Goal: Task Accomplishment & Management: Manage account settings

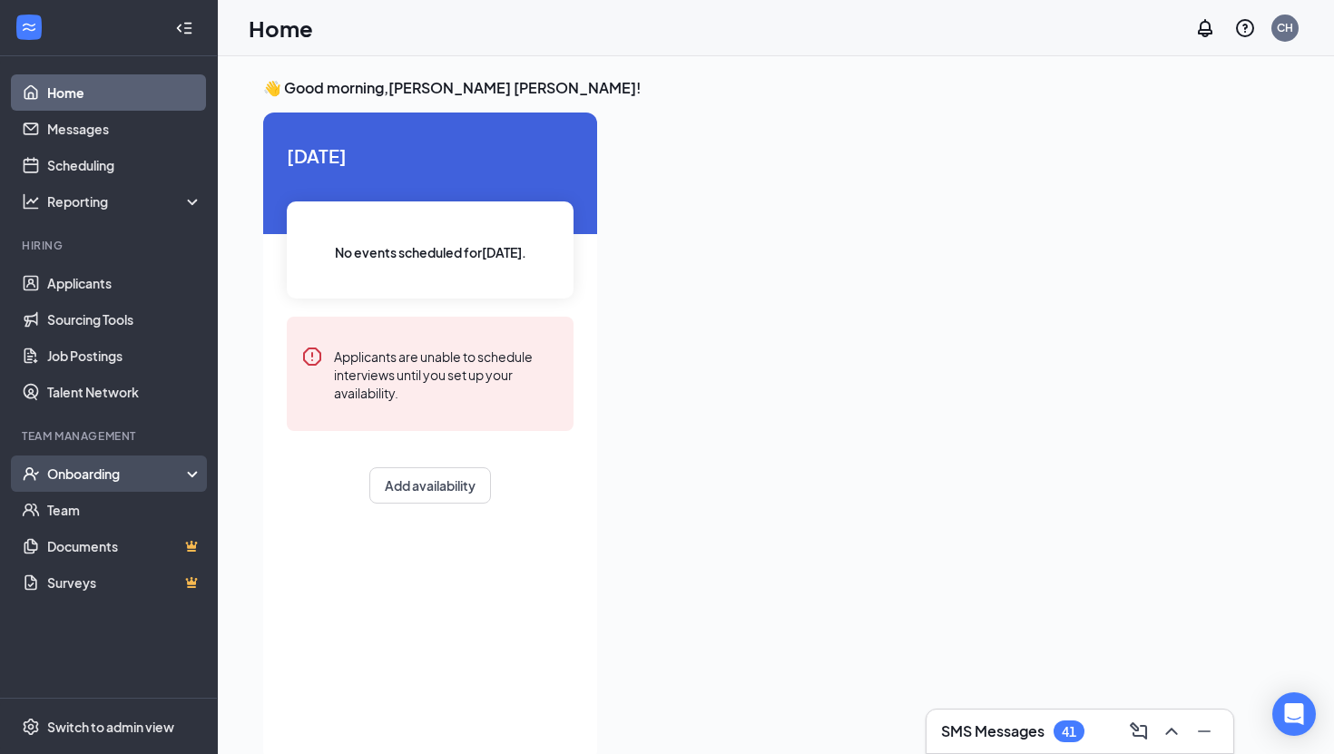
click at [67, 476] on div "Onboarding" at bounding box center [117, 474] width 140 height 18
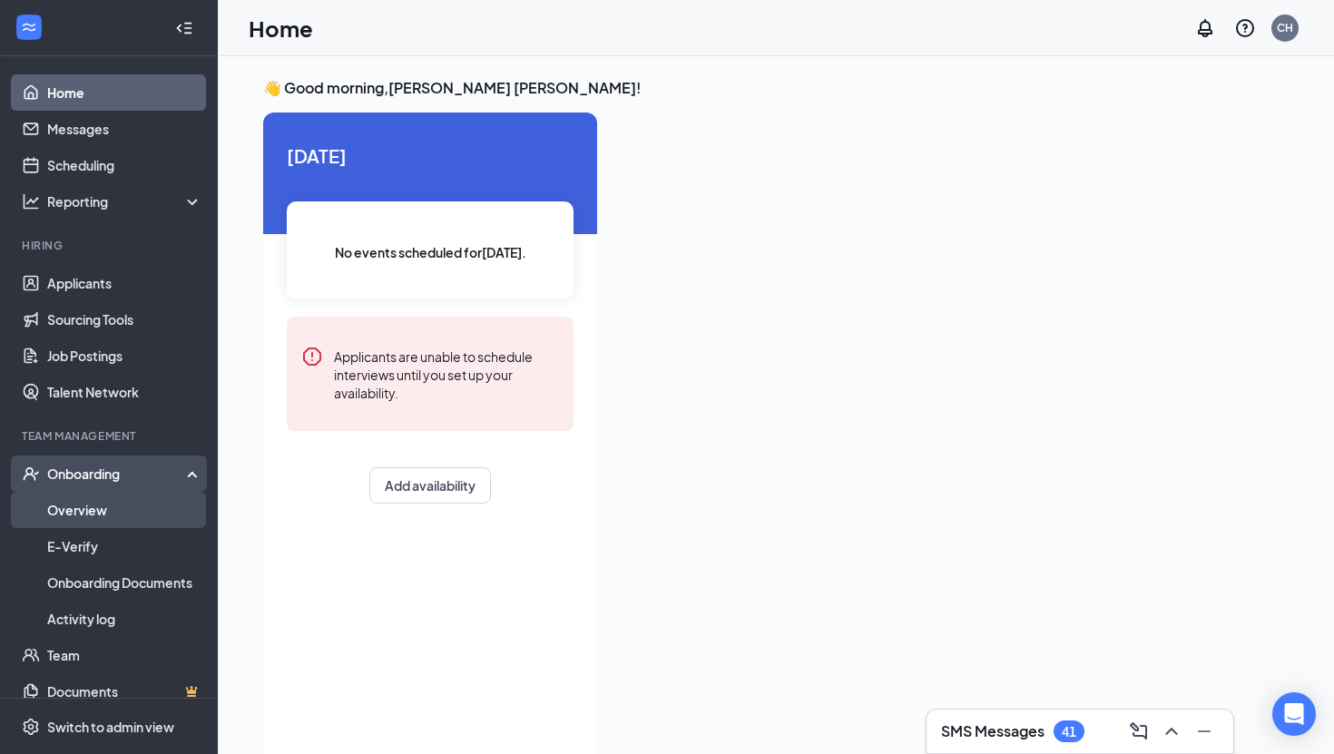
click at [93, 514] on link "Overview" at bounding box center [124, 510] width 155 height 36
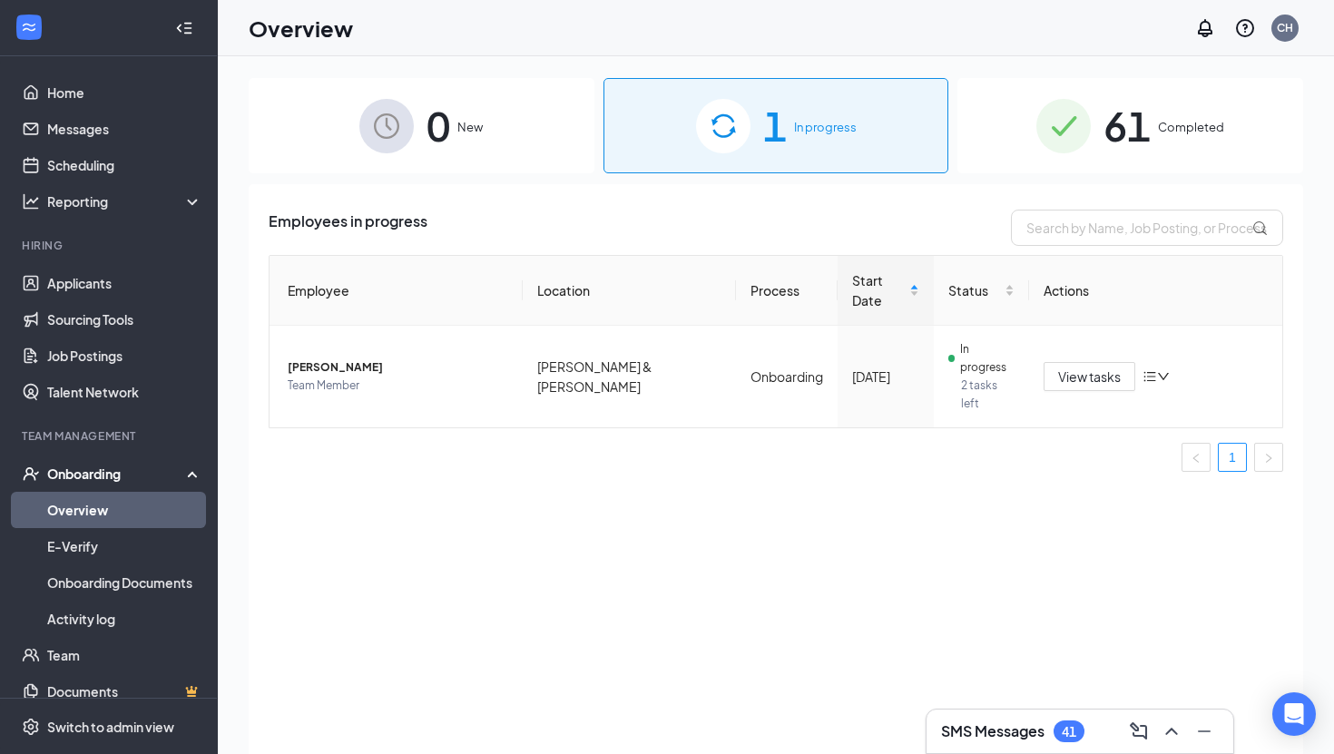
click at [1136, 131] on span "61" at bounding box center [1126, 125] width 47 height 63
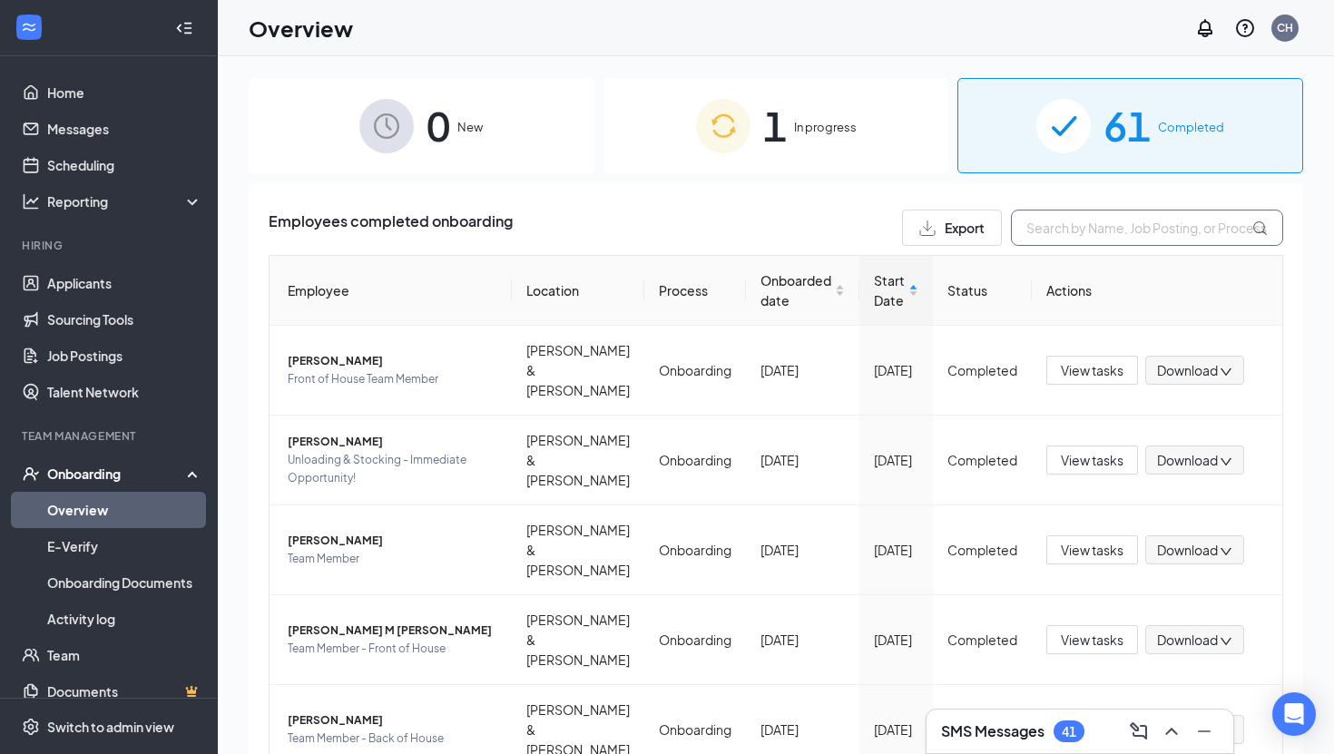
click at [1075, 234] on input "text" at bounding box center [1147, 228] width 272 height 36
type input "yami"
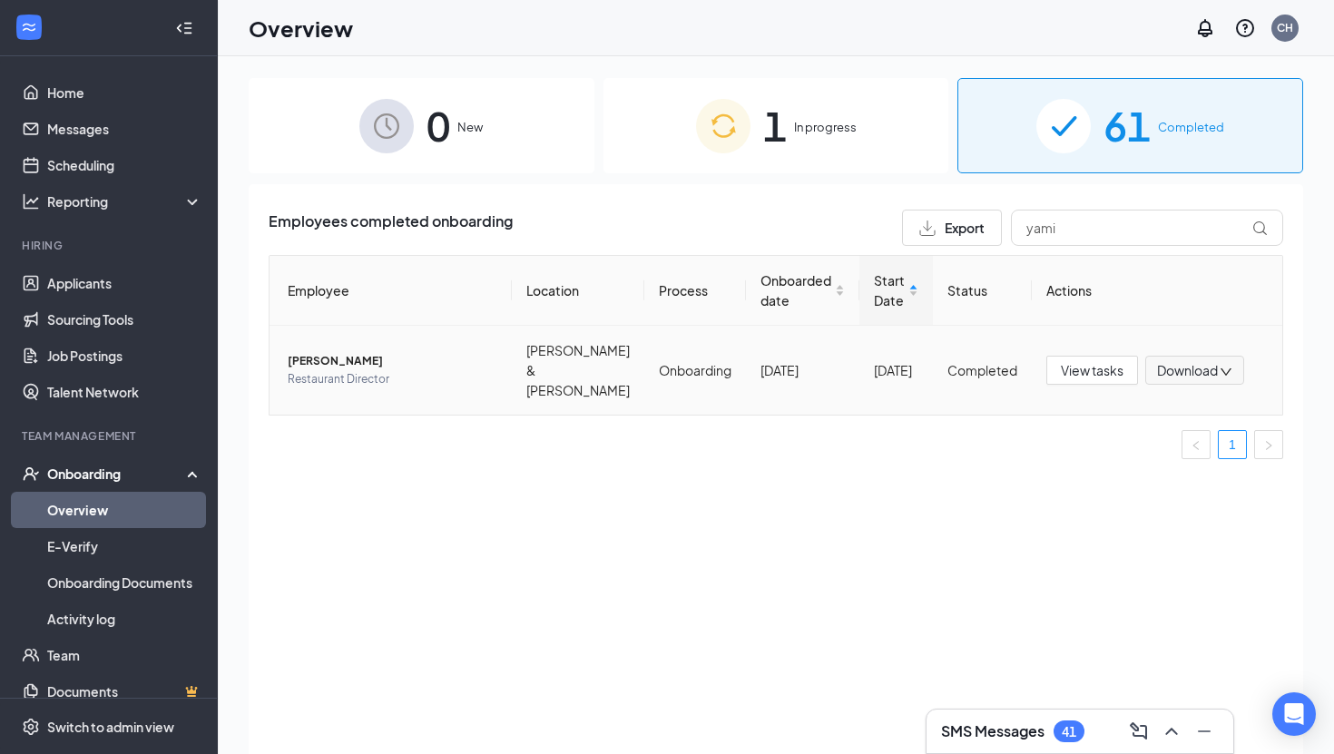
click at [342, 352] on span "Yamilex M Yost" at bounding box center [393, 361] width 210 height 18
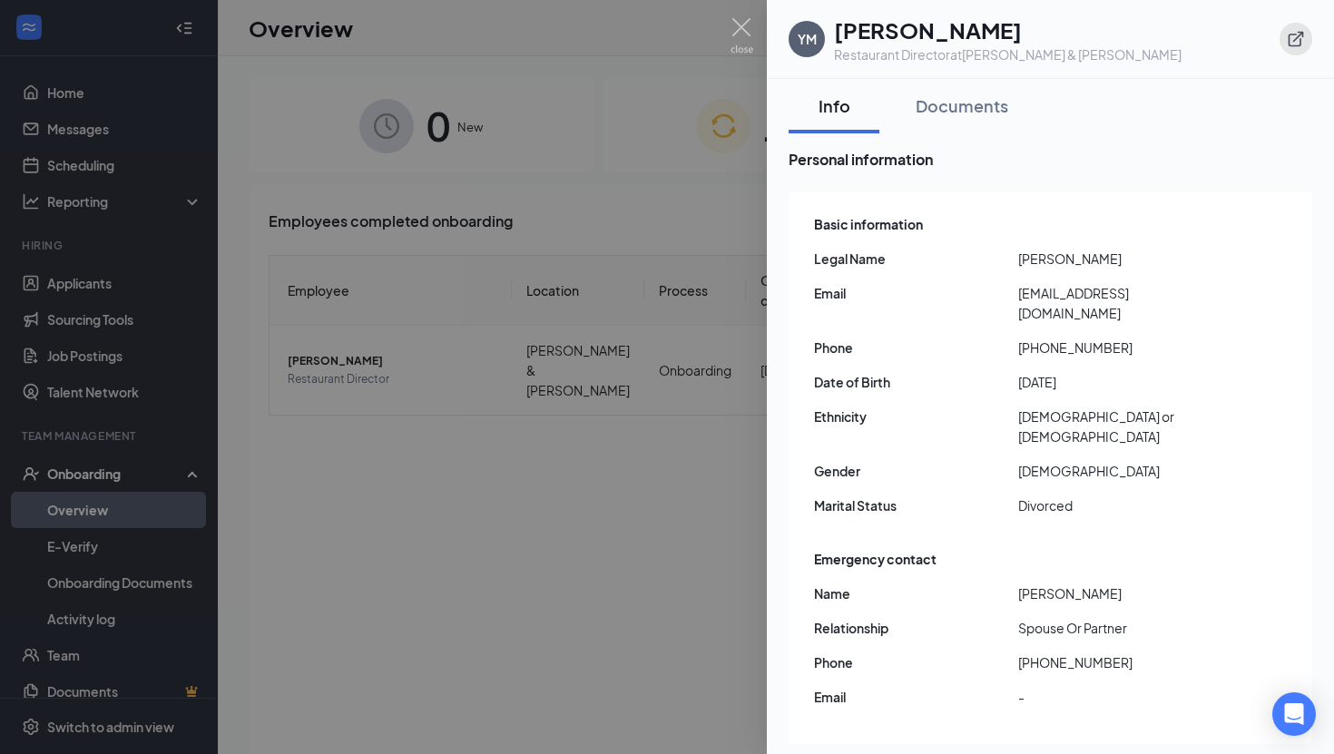
click at [1299, 36] on icon "ExternalLink" at bounding box center [1296, 39] width 18 height 18
click at [1287, 37] on icon "ExternalLink" at bounding box center [1296, 39] width 18 height 18
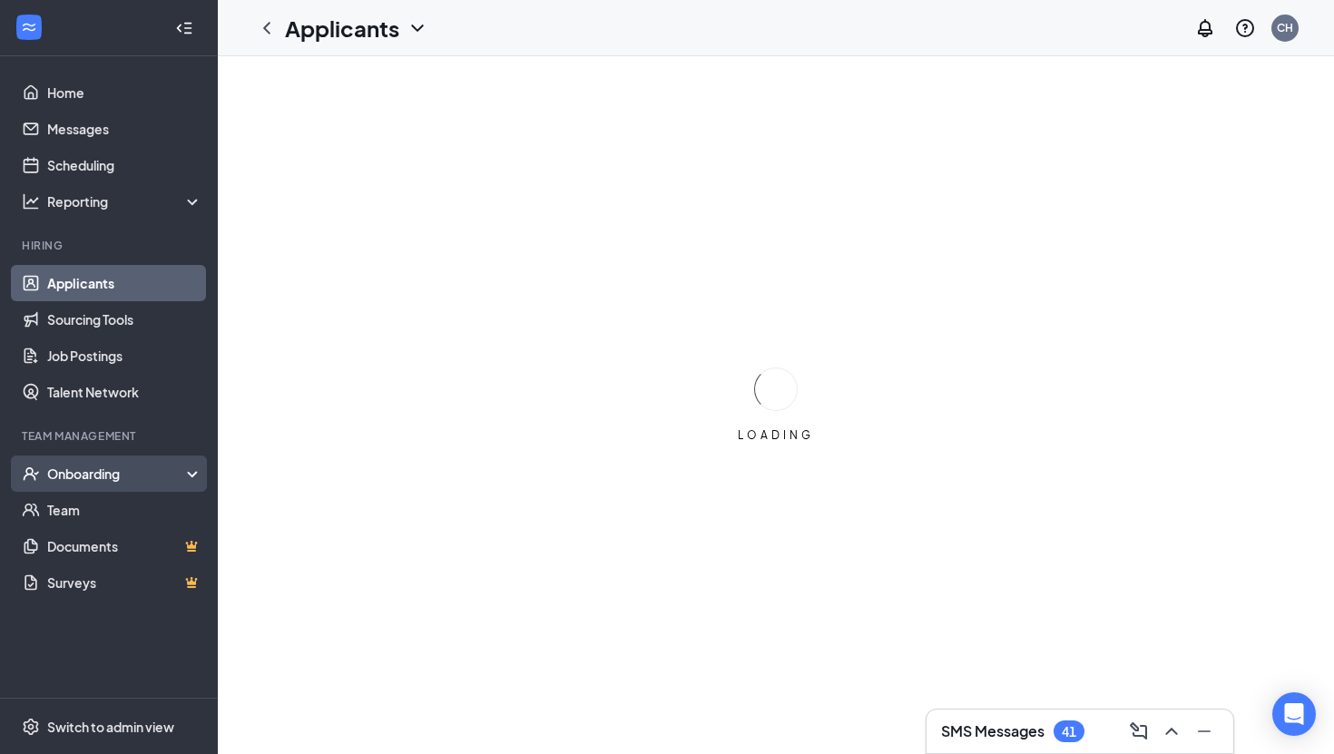
click at [79, 482] on div "Onboarding" at bounding box center [117, 474] width 140 height 18
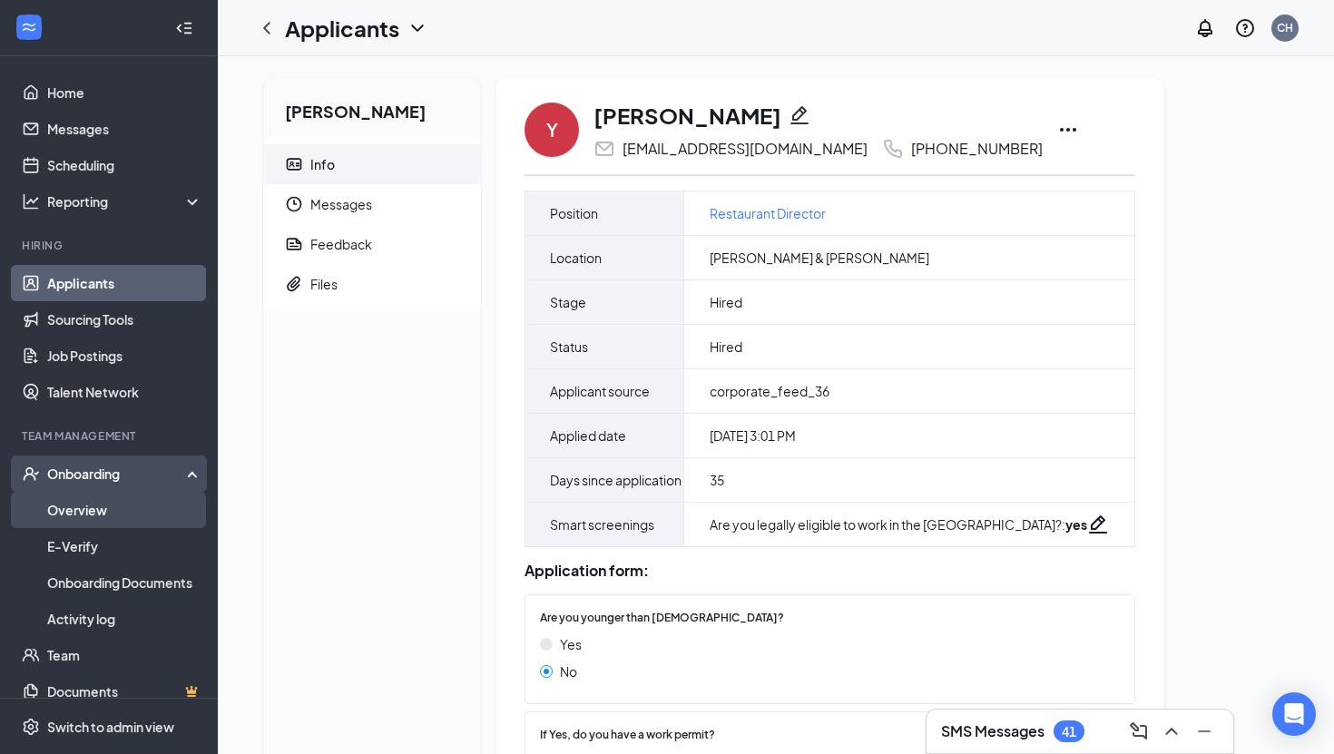
click at [125, 520] on link "Overview" at bounding box center [124, 510] width 155 height 36
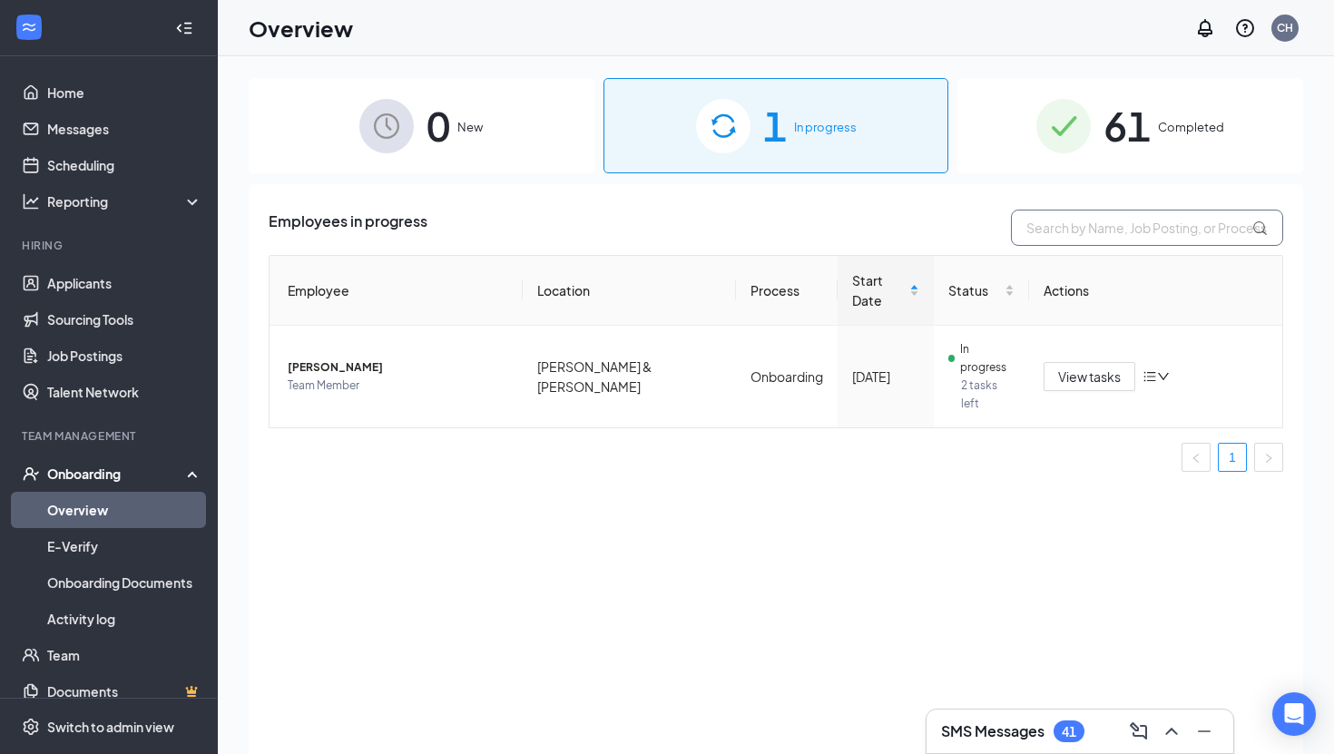
click at [1099, 235] on input "text" at bounding box center [1147, 228] width 272 height 36
type input "yami"
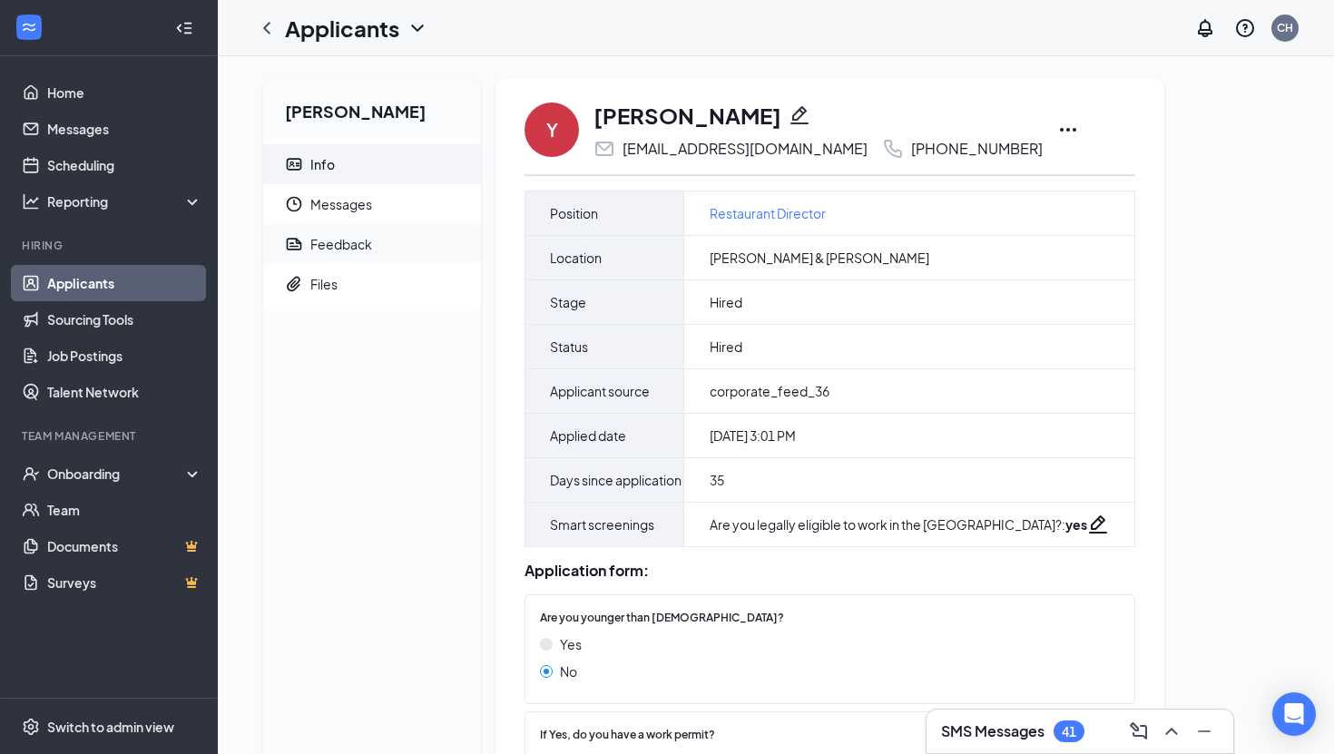
click at [342, 245] on div "Feedback" at bounding box center [341, 244] width 62 height 18
